Goal: Check status: Check status

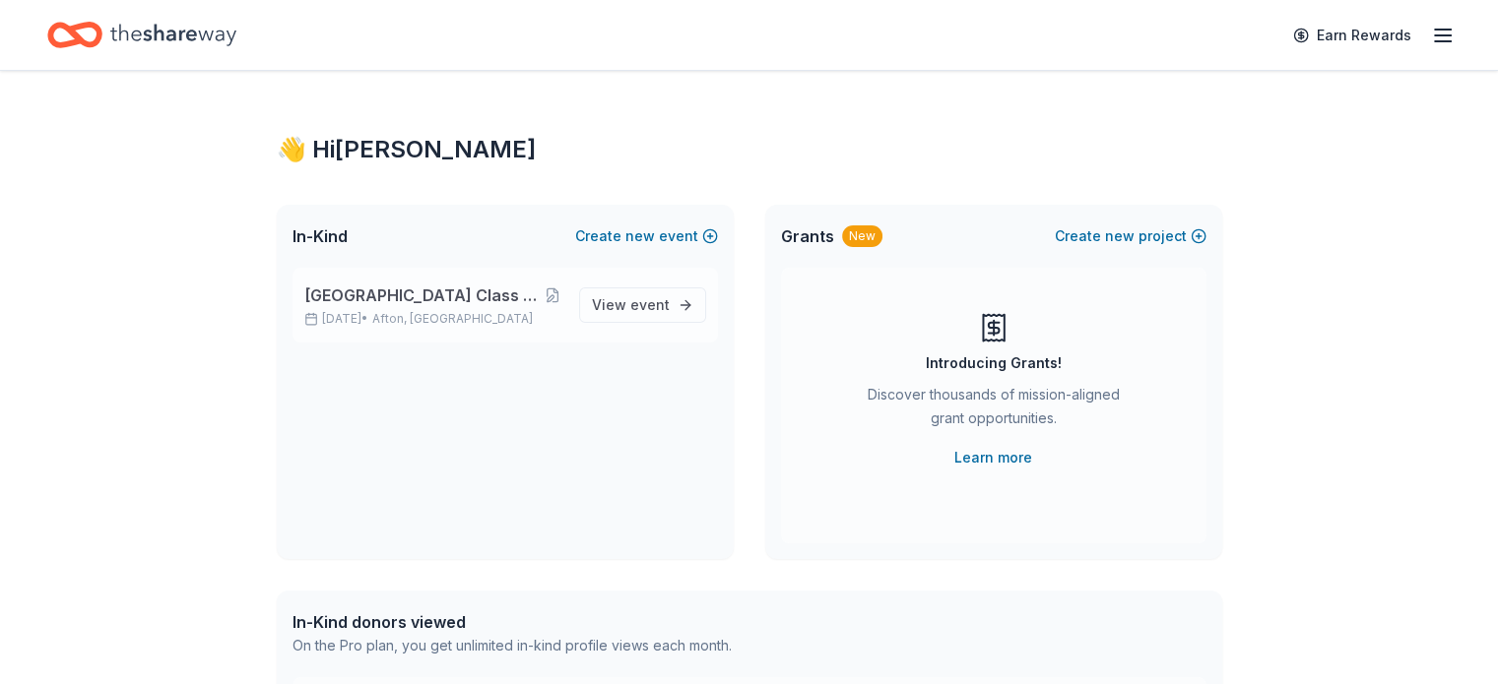
click at [478, 307] on div "[GEOGRAPHIC_DATA] Class of 2026 After Prom Committee [DATE] • [GEOGRAPHIC_DATA]…" at bounding box center [433, 305] width 259 height 43
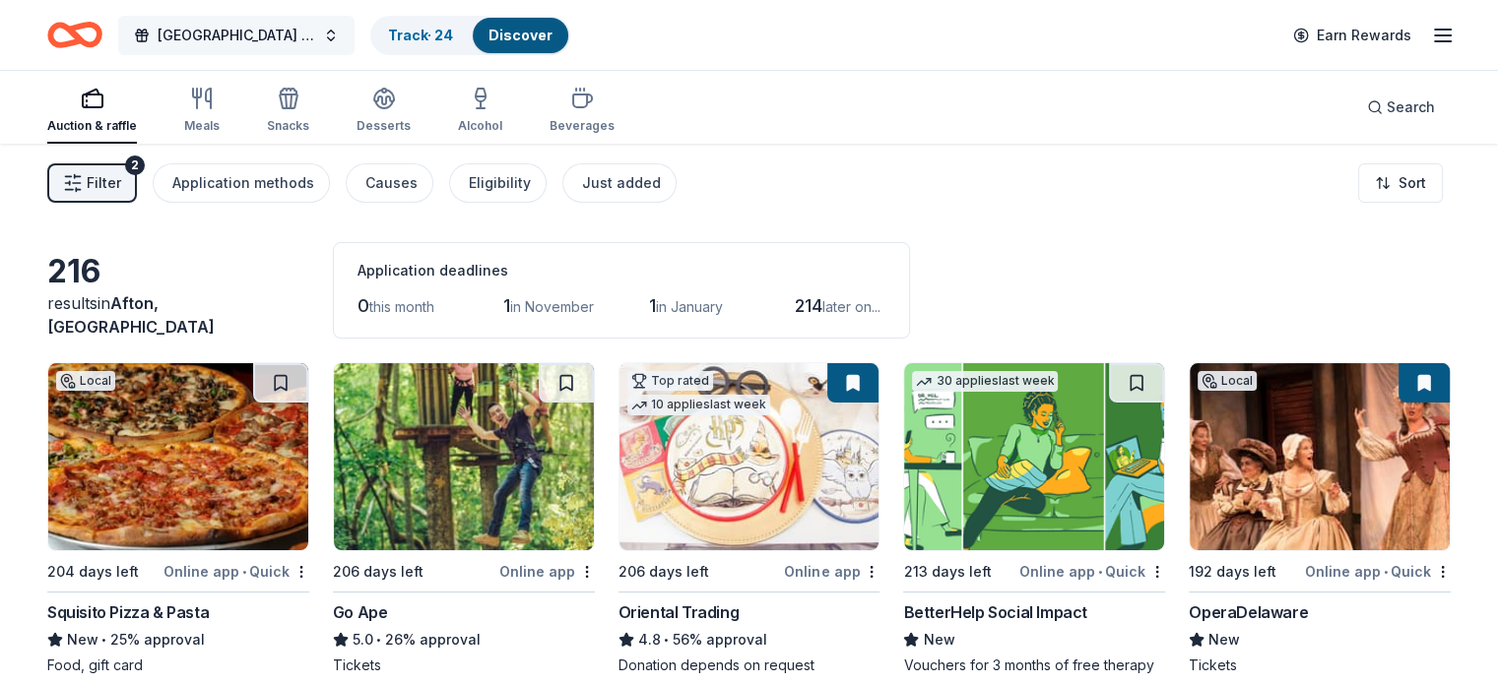
click at [354, 34] on button "[GEOGRAPHIC_DATA] Class of 2026 After Prom Committee" at bounding box center [236, 35] width 236 height 39
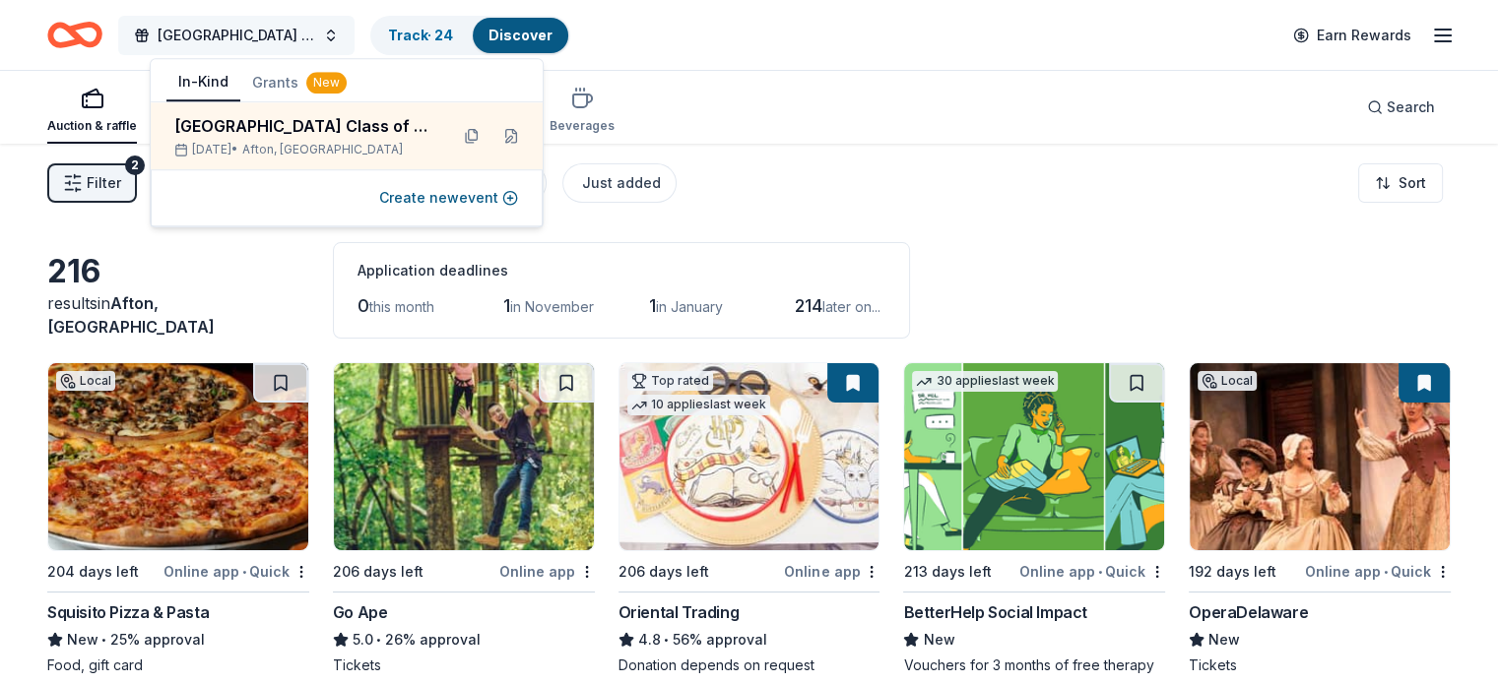
click at [354, 35] on button "[GEOGRAPHIC_DATA] Class of 2026 After Prom Committee" at bounding box center [236, 35] width 236 height 39
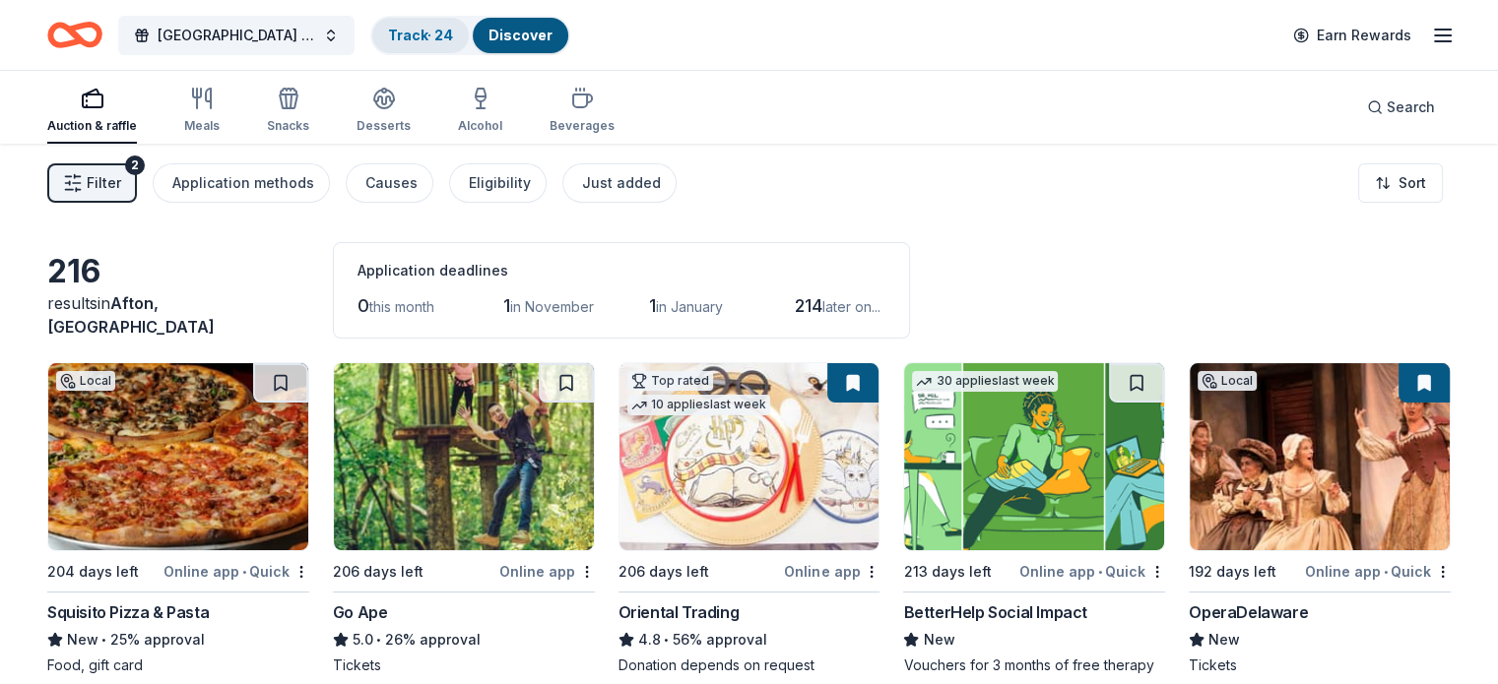
click at [453, 34] on link "Track · 24" at bounding box center [420, 35] width 65 height 17
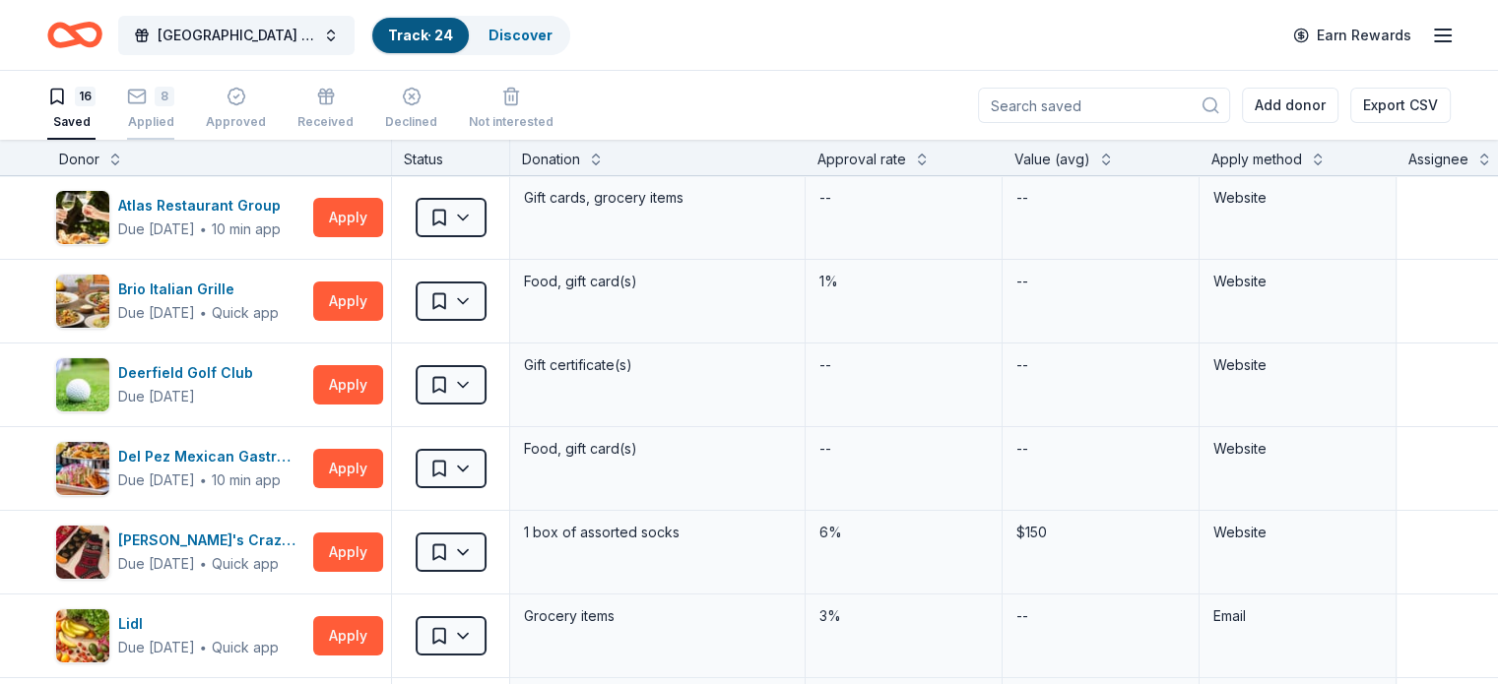
click at [174, 109] on div "8 Applied" at bounding box center [150, 108] width 47 height 43
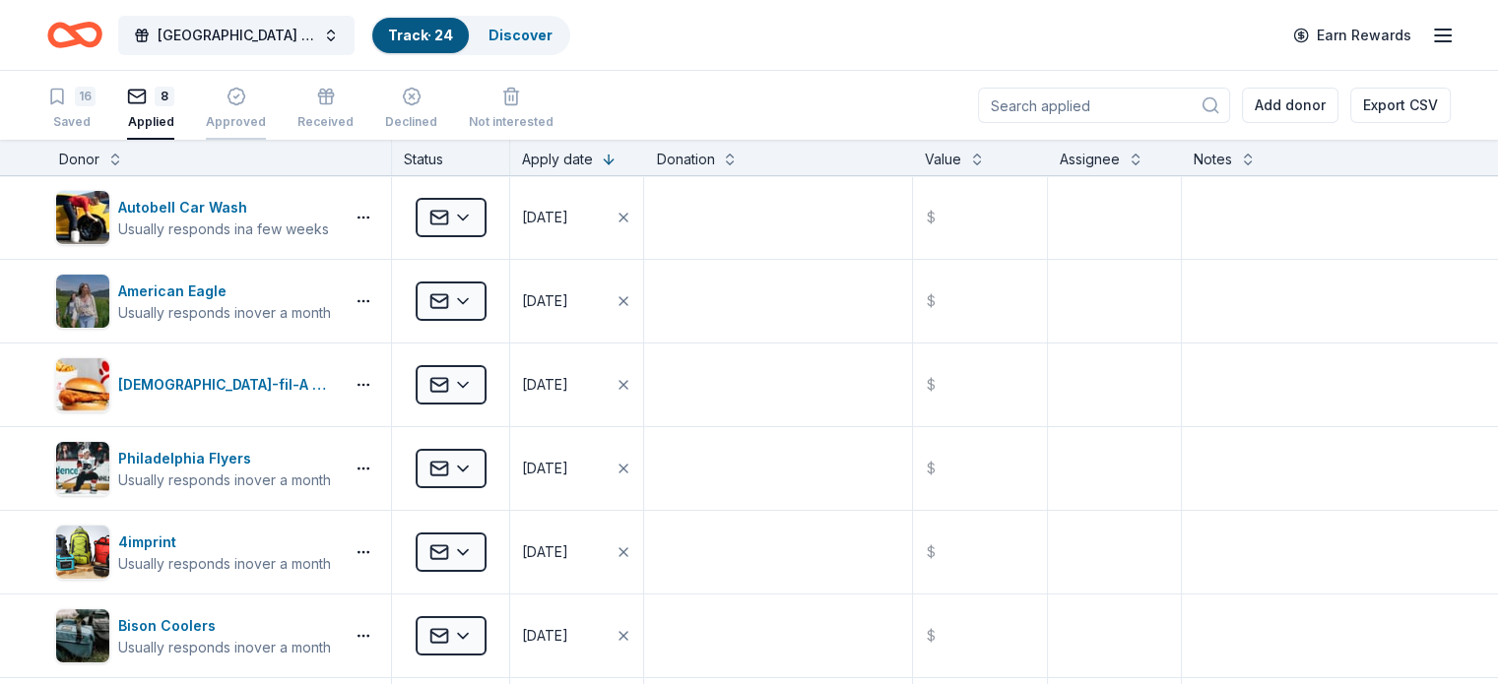
click at [266, 94] on div "button" at bounding box center [236, 97] width 60 height 20
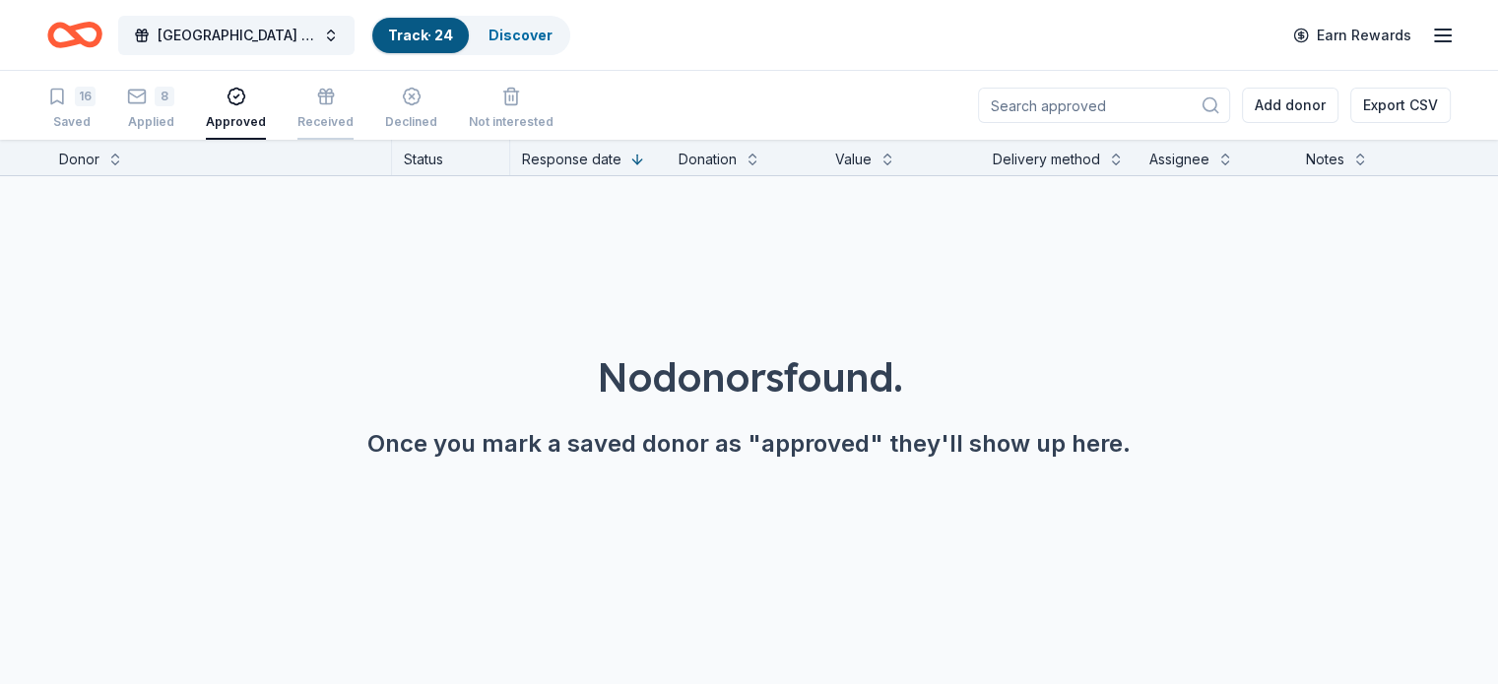
click at [353, 116] on div "Received" at bounding box center [325, 122] width 56 height 16
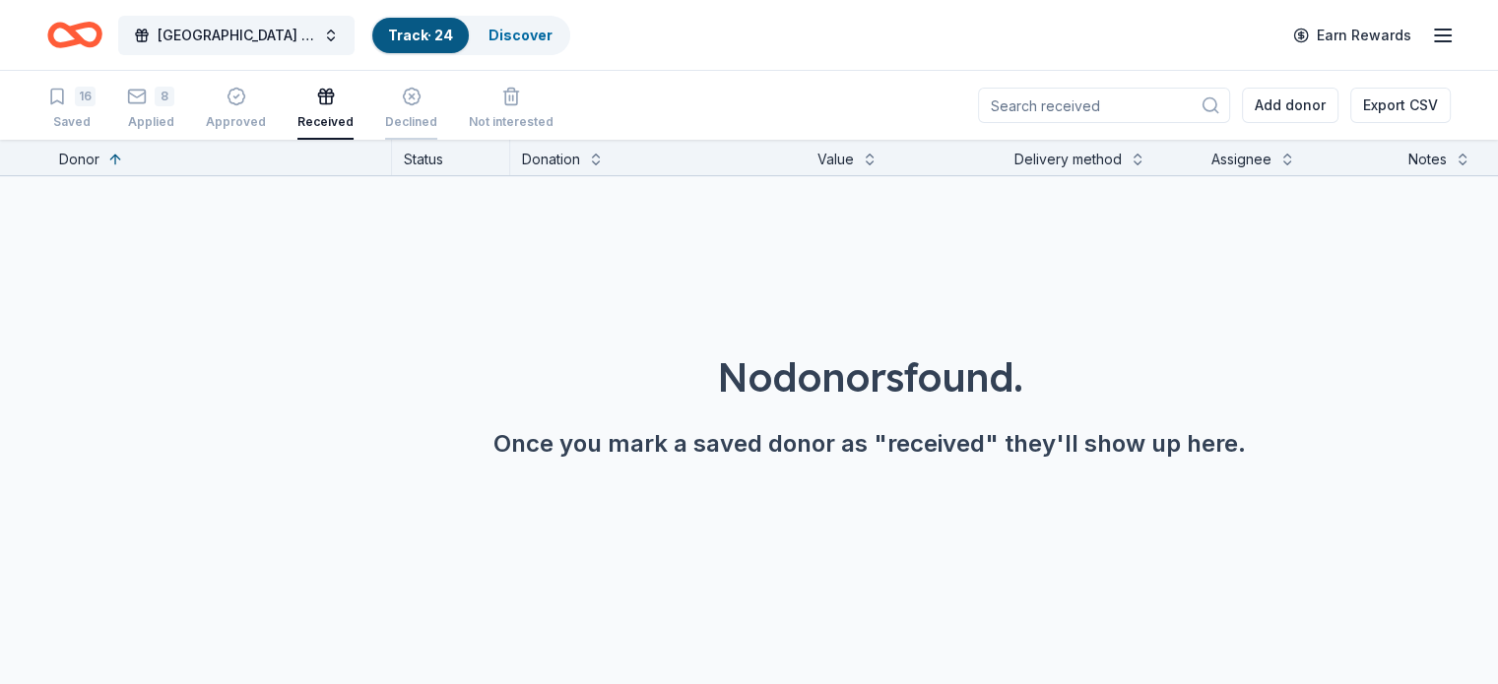
click at [437, 109] on div "Declined" at bounding box center [411, 108] width 52 height 43
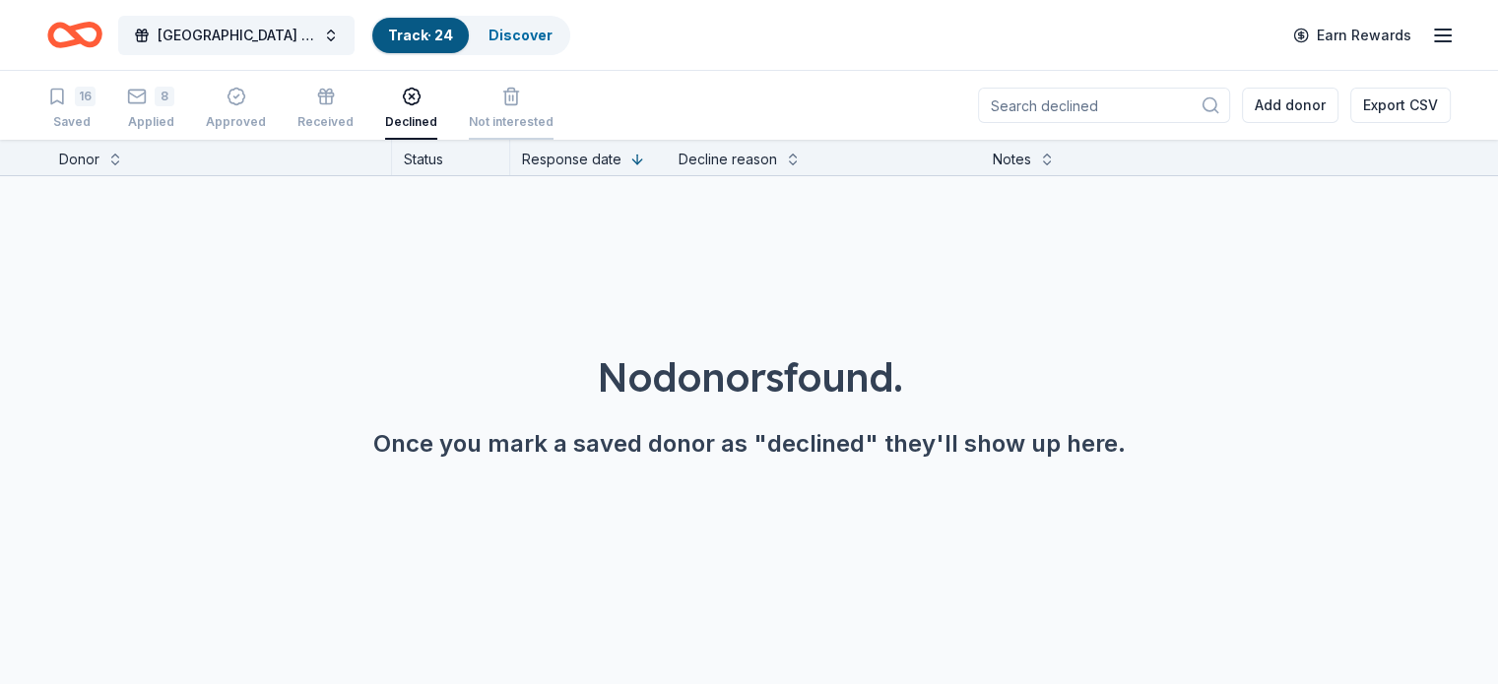
click at [521, 101] on icon "button" at bounding box center [511, 97] width 20 height 20
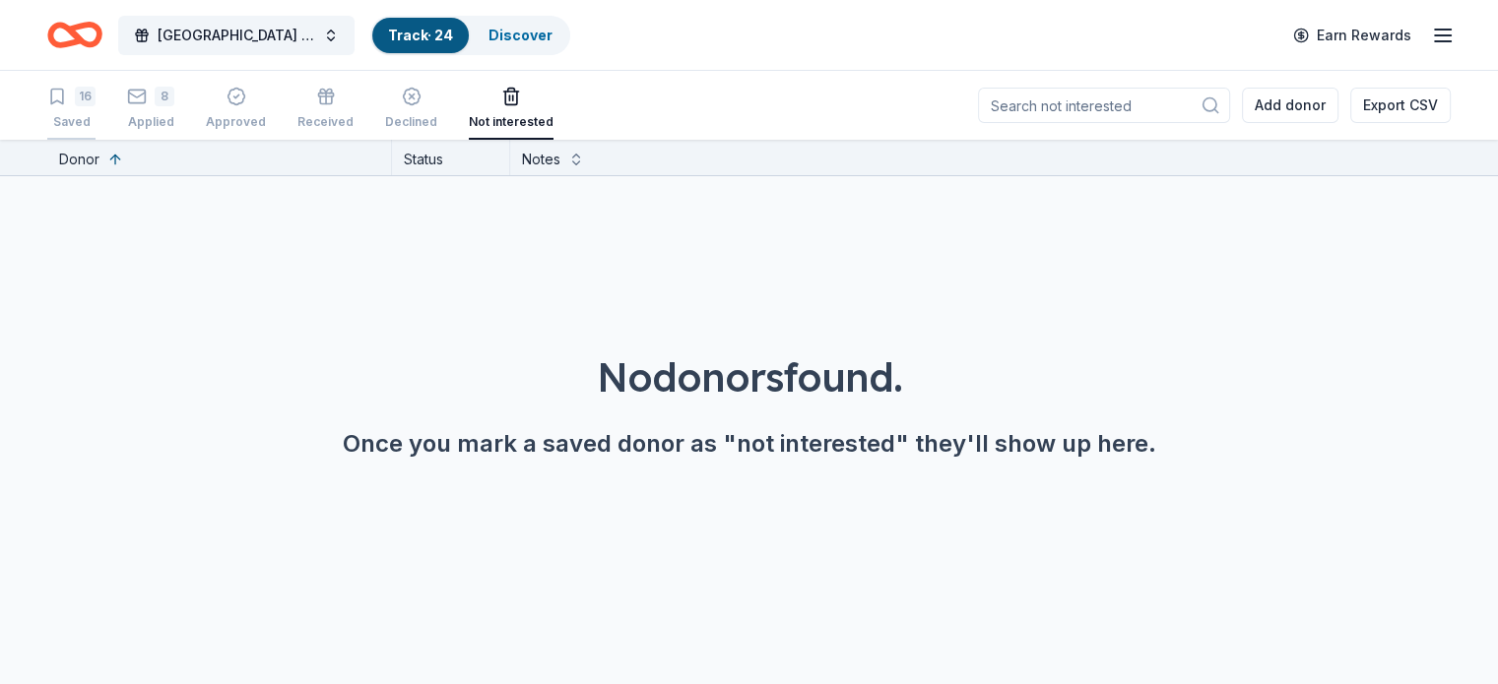
click at [95, 105] on div "16 Saved" at bounding box center [71, 108] width 48 height 43
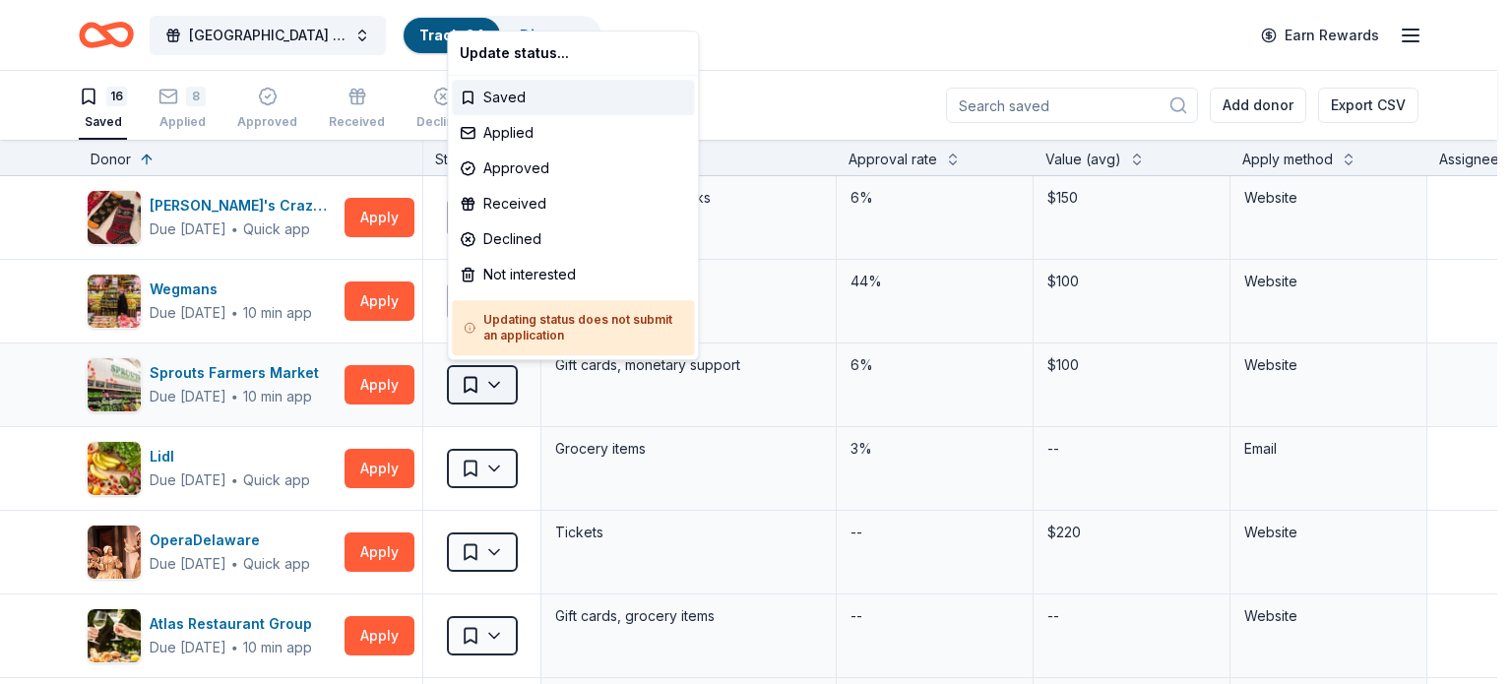
click at [500, 377] on html "Save Concord High School Class of 2026 After Prom Committee Track · 24 Discover…" at bounding box center [756, 342] width 1512 height 684
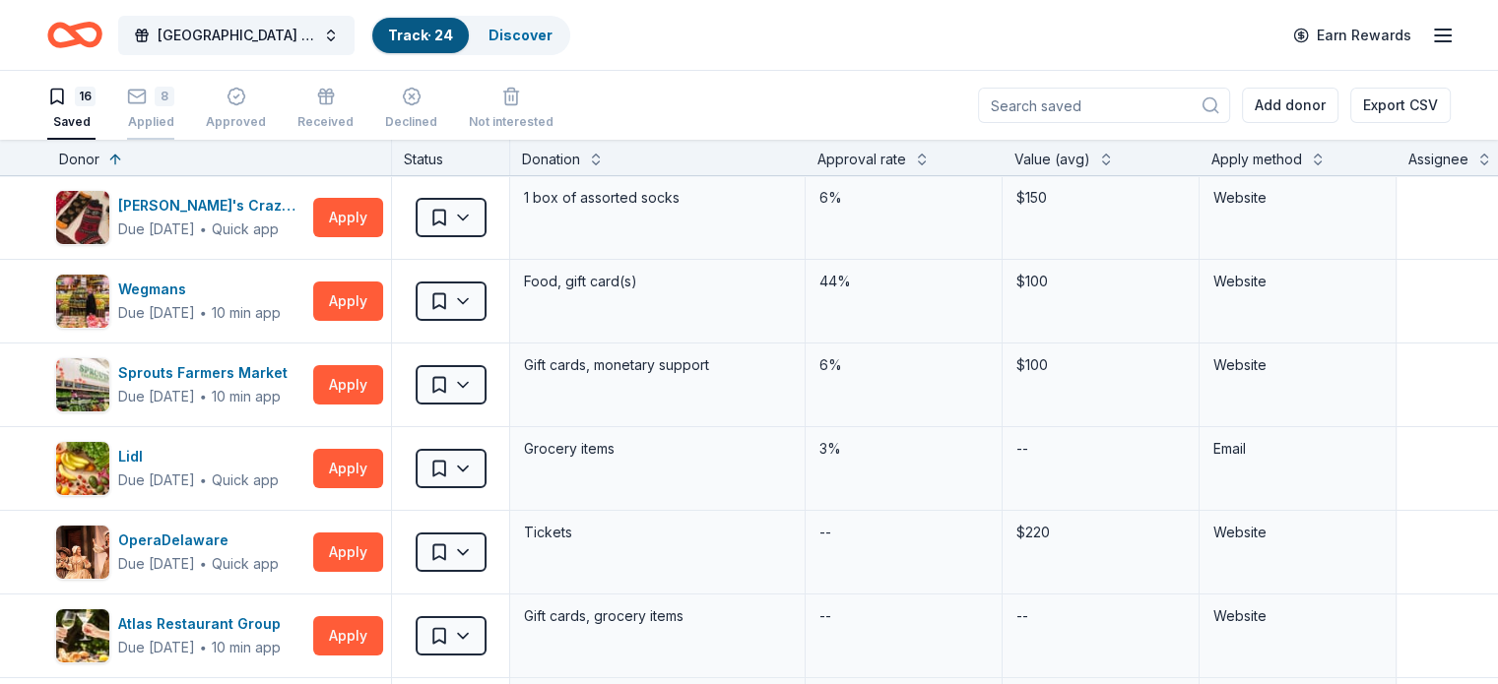
click at [174, 103] on div "8" at bounding box center [165, 97] width 20 height 20
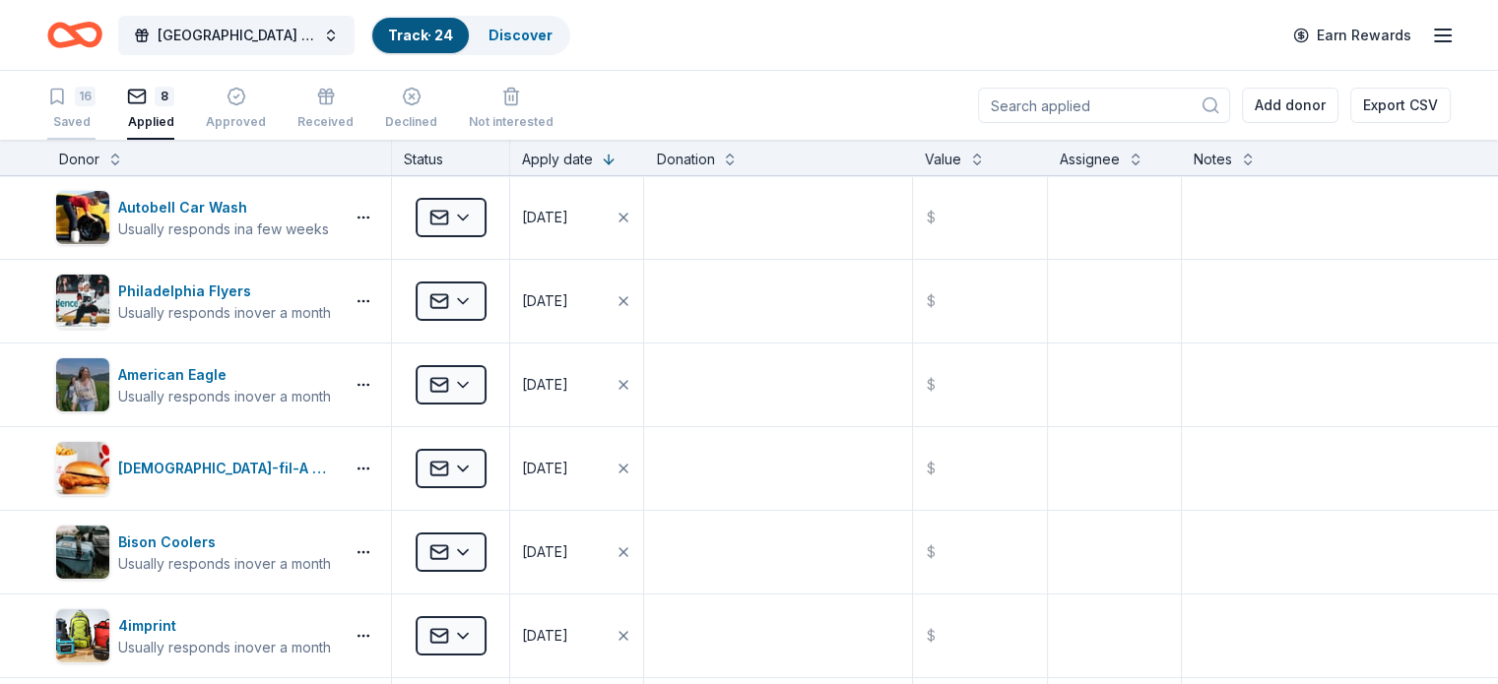
click at [96, 85] on button "16 Saved" at bounding box center [71, 109] width 48 height 61
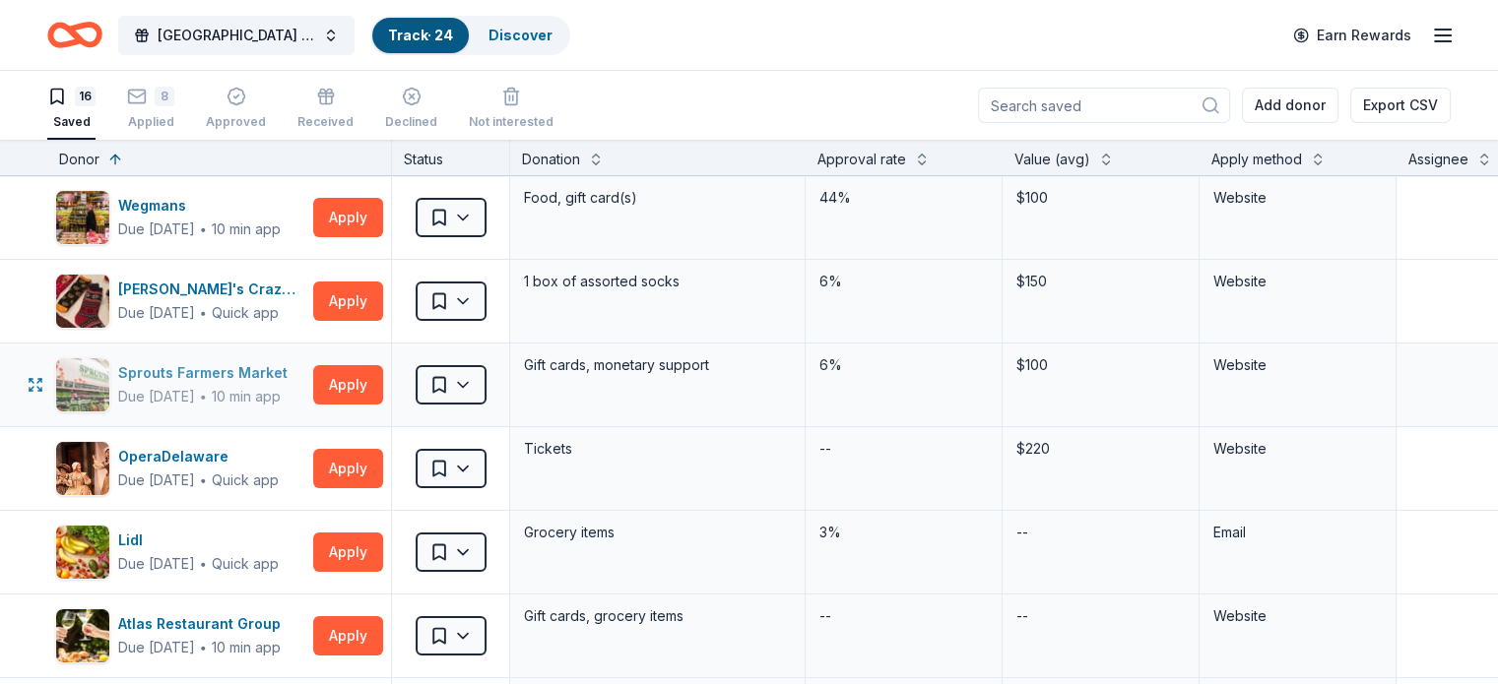
click at [261, 390] on div "Due in 174 days ∙ 10 min app" at bounding box center [206, 397] width 177 height 24
